Goal: Information Seeking & Learning: Check status

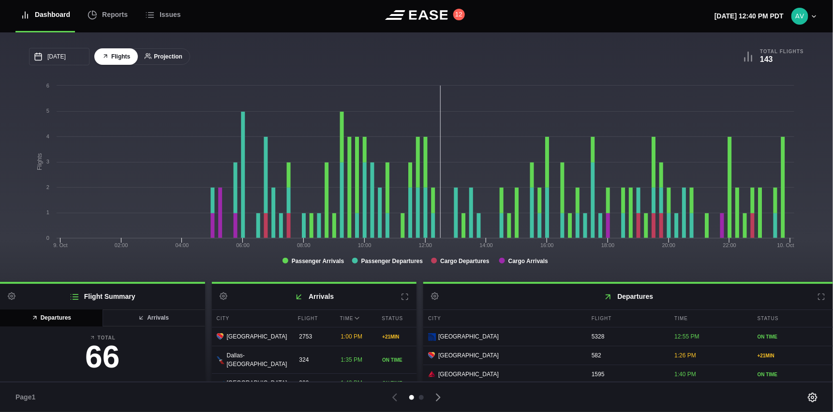
click at [174, 48] on button "Projection" at bounding box center [163, 56] width 53 height 17
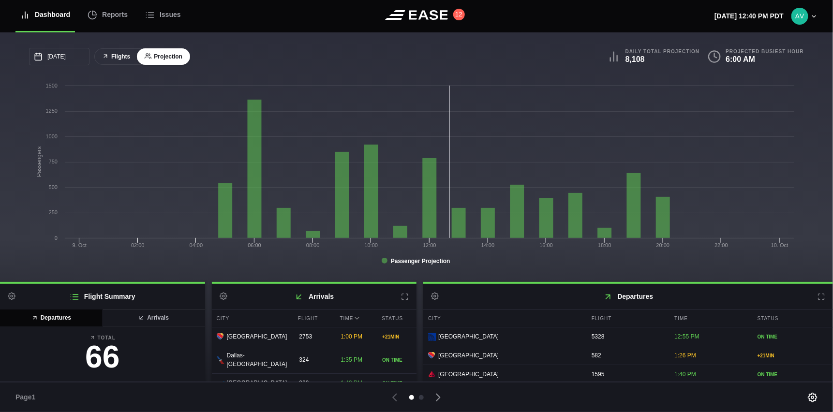
click at [121, 57] on button "Flights" at bounding box center [116, 56] width 44 height 17
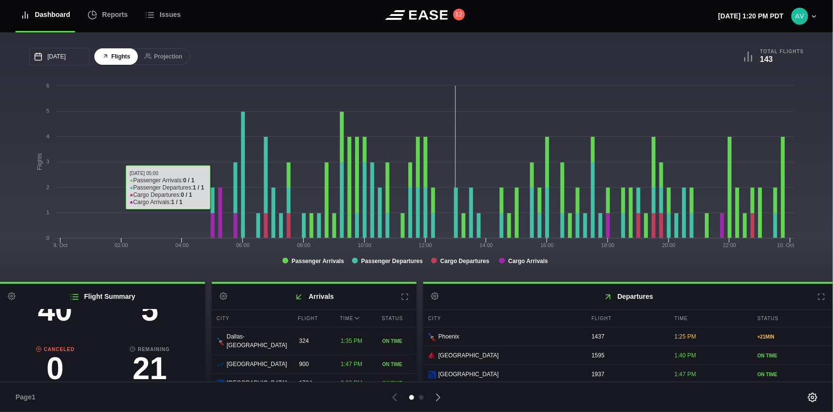
scroll to position [111, 0]
click at [150, 321] on h3 "5" at bounding box center [150, 310] width 95 height 31
select select "passenger"
select select "DELAYED"
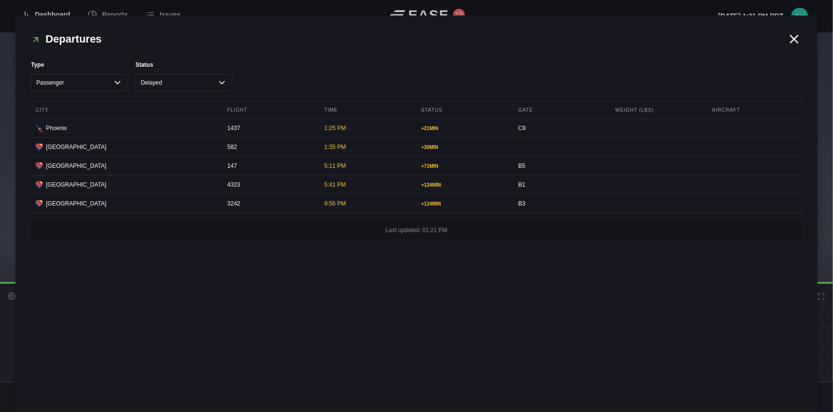
click at [796, 44] on icon at bounding box center [794, 39] width 15 height 15
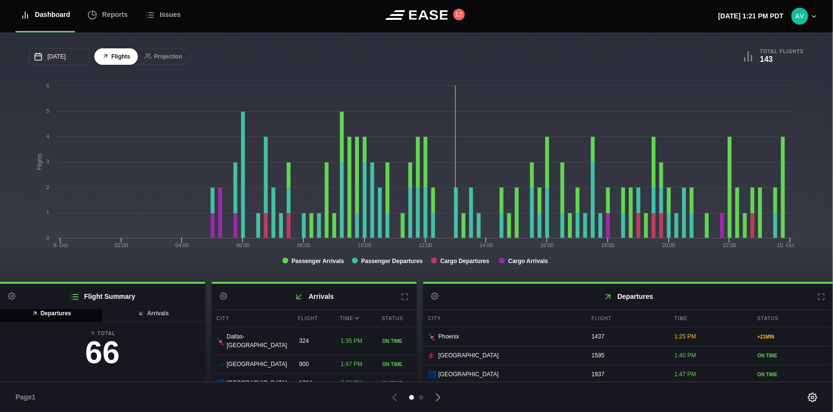
scroll to position [0, 0]
click at [146, 323] on button "Arrivals" at bounding box center [153, 318] width 103 height 17
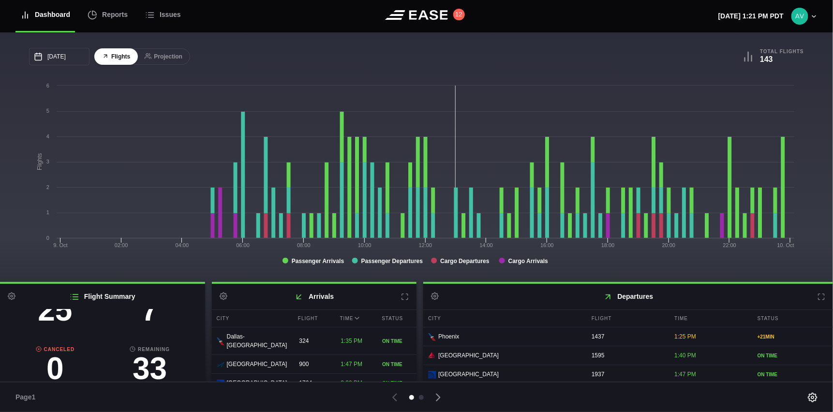
click at [143, 321] on h3 "7" at bounding box center [150, 310] width 95 height 31
select select "passenger"
select select "DELAYED"
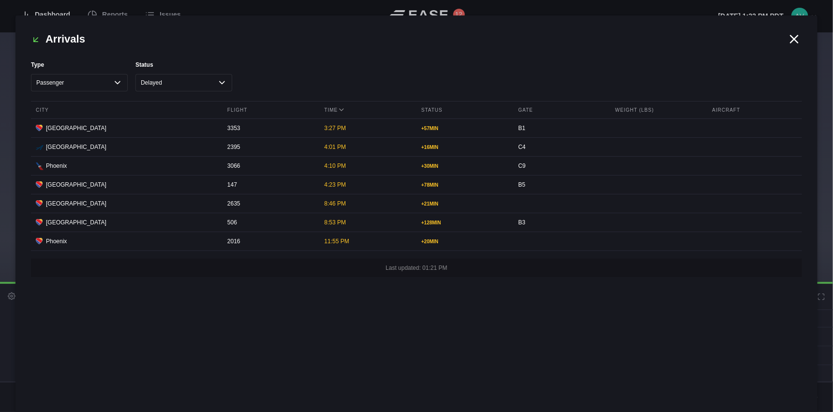
click at [794, 36] on icon at bounding box center [794, 39] width 15 height 15
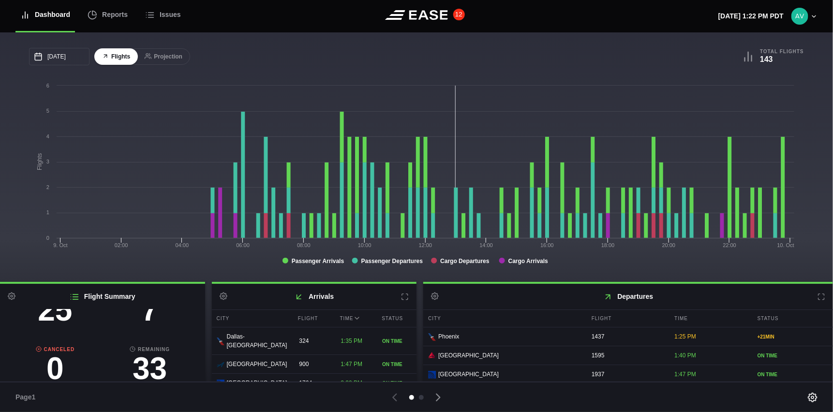
click at [461, 16] on button "12" at bounding box center [459, 15] width 12 height 12
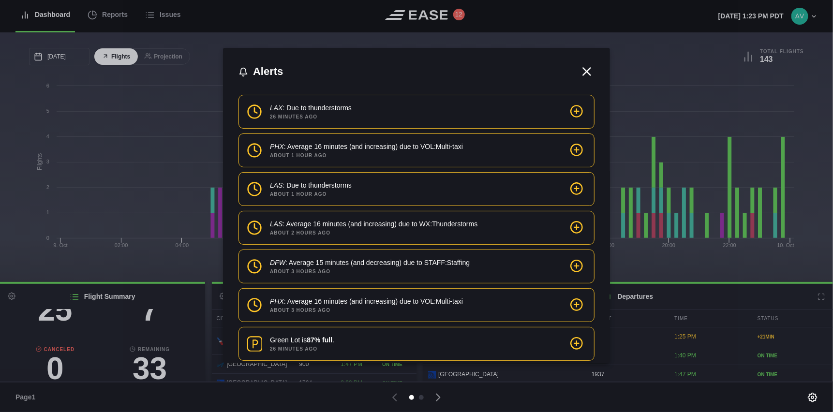
click at [587, 72] on icon at bounding box center [587, 71] width 15 height 15
